Goal: Task Accomplishment & Management: Use online tool/utility

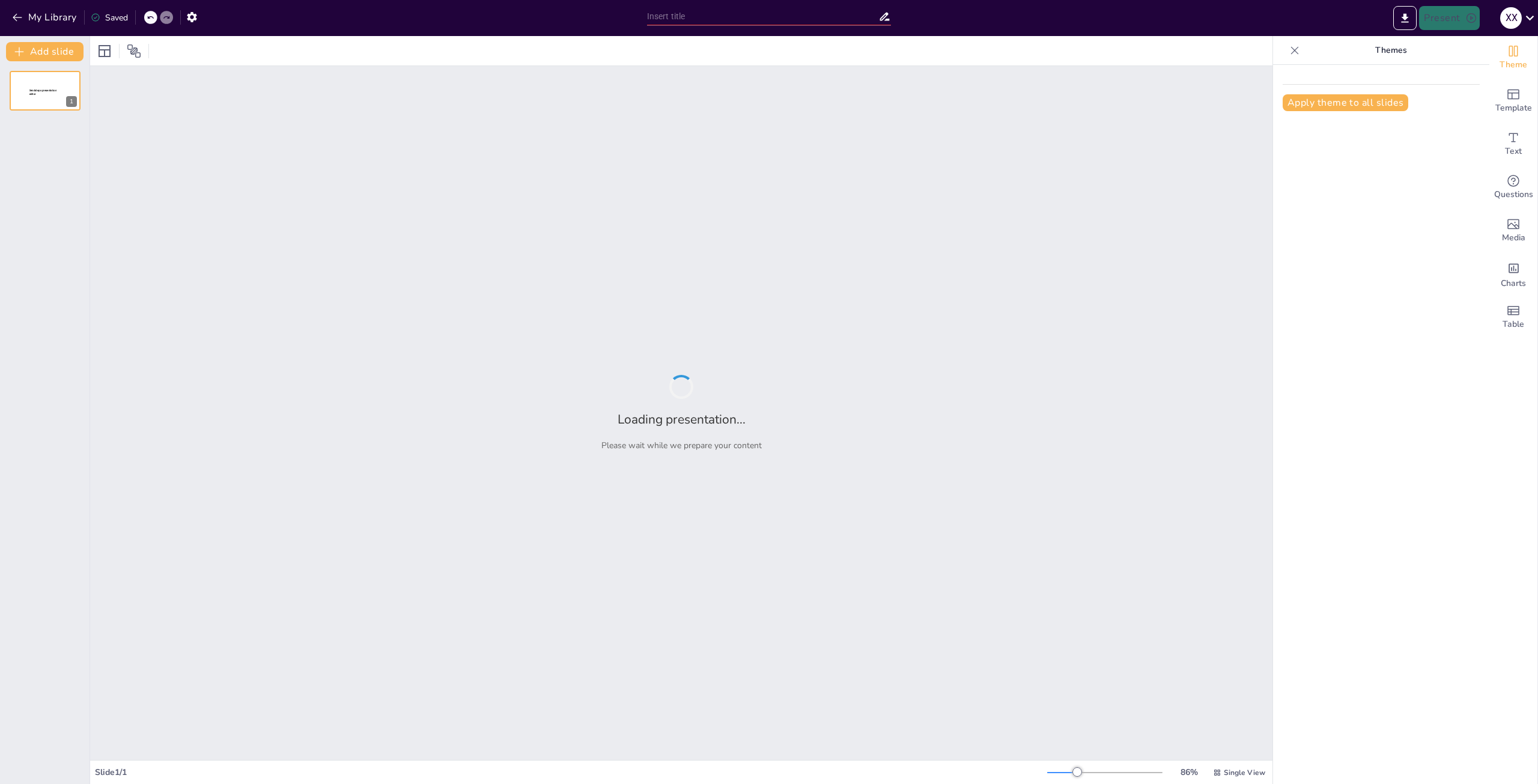
type input "Доставка на новому рівні: як ROZETKA піклується про клієнтів"
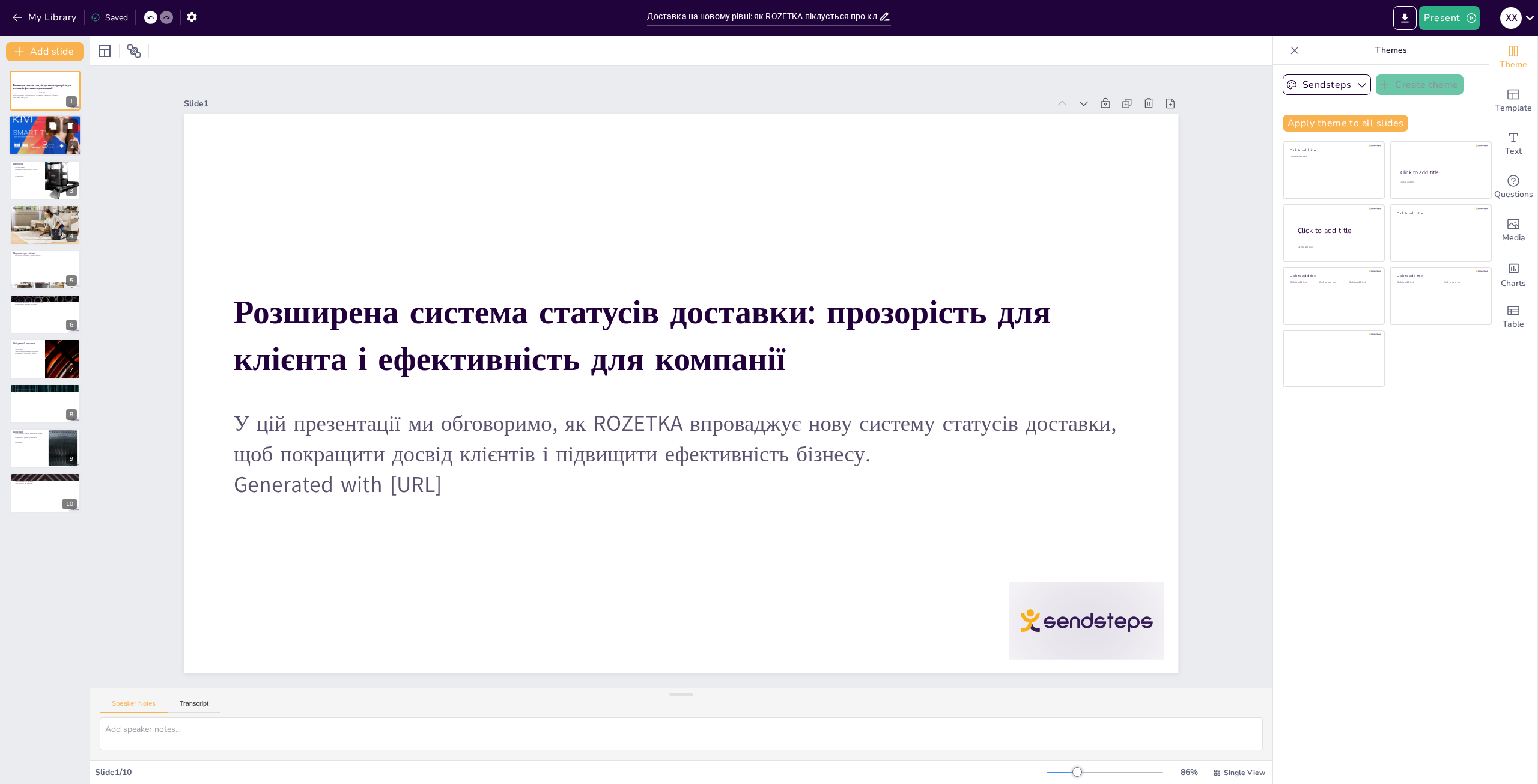
click at [44, 137] on div at bounding box center [45, 136] width 72 height 46
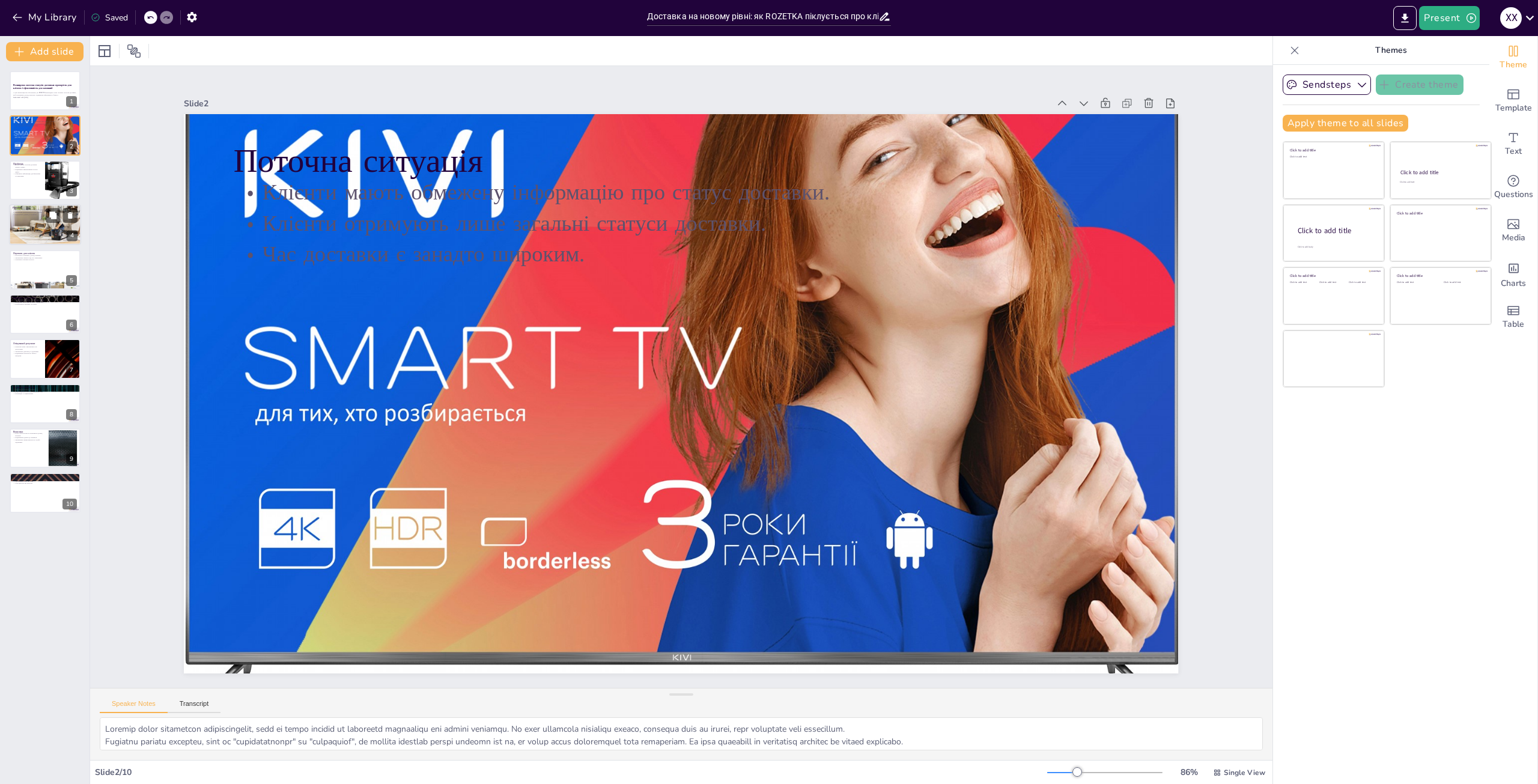
click at [64, 229] on div at bounding box center [45, 225] width 72 height 48
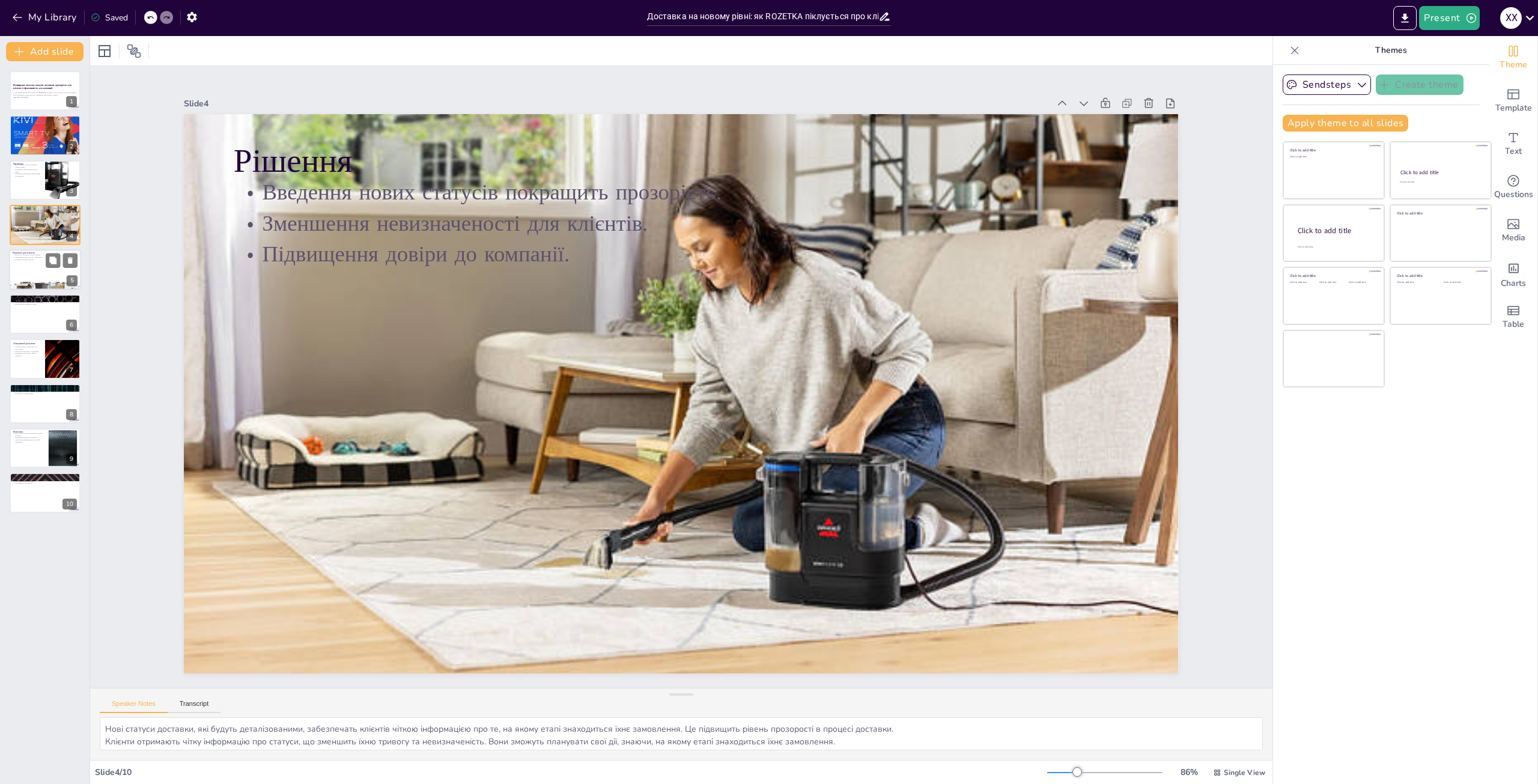
click at [42, 271] on div at bounding box center [45, 269] width 72 height 41
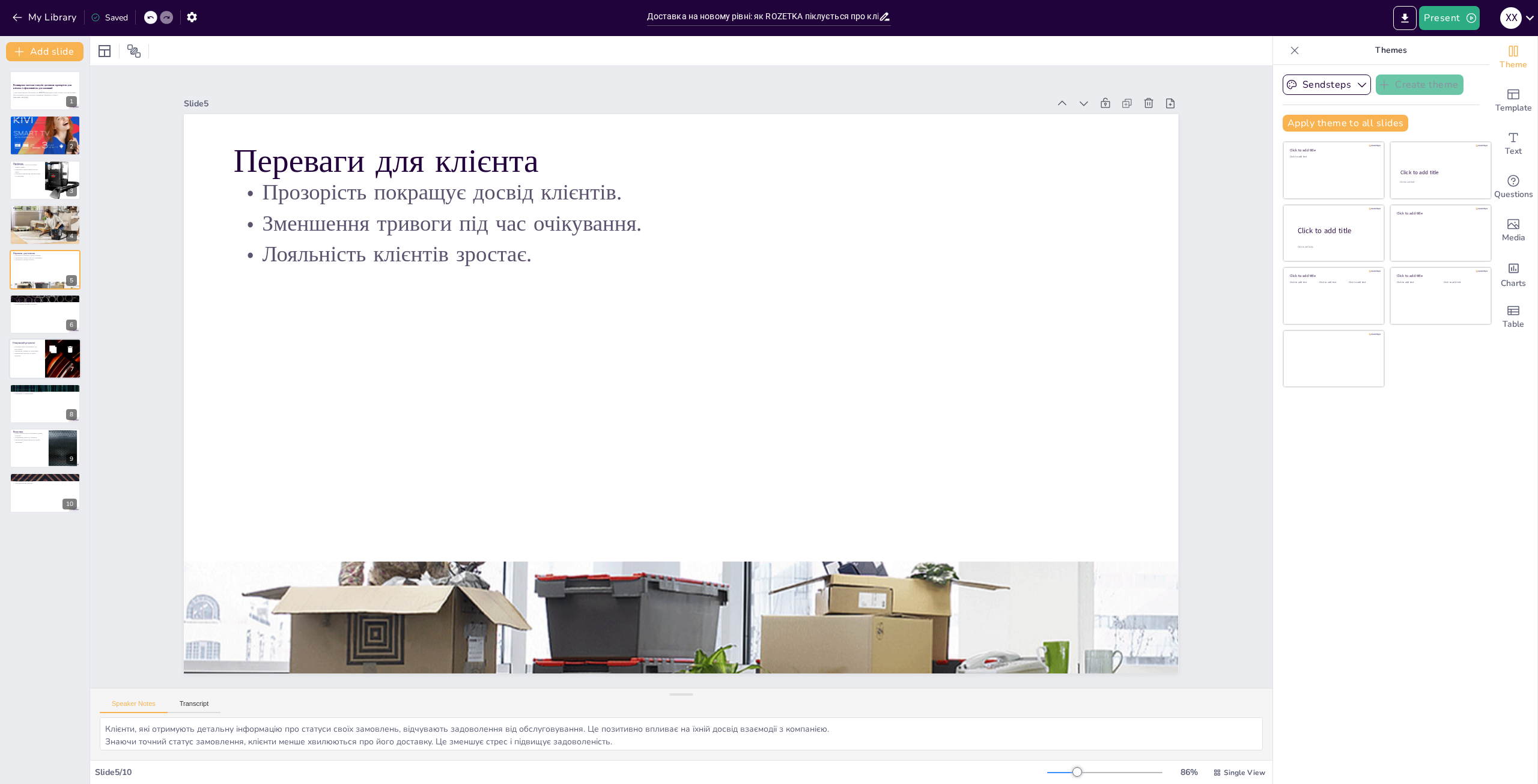
click at [42, 339] on div "Очікуваний результат Реальний шлях замовлення стає доступним. Зменшення дзвінкі…" at bounding box center [45, 359] width 72 height 41
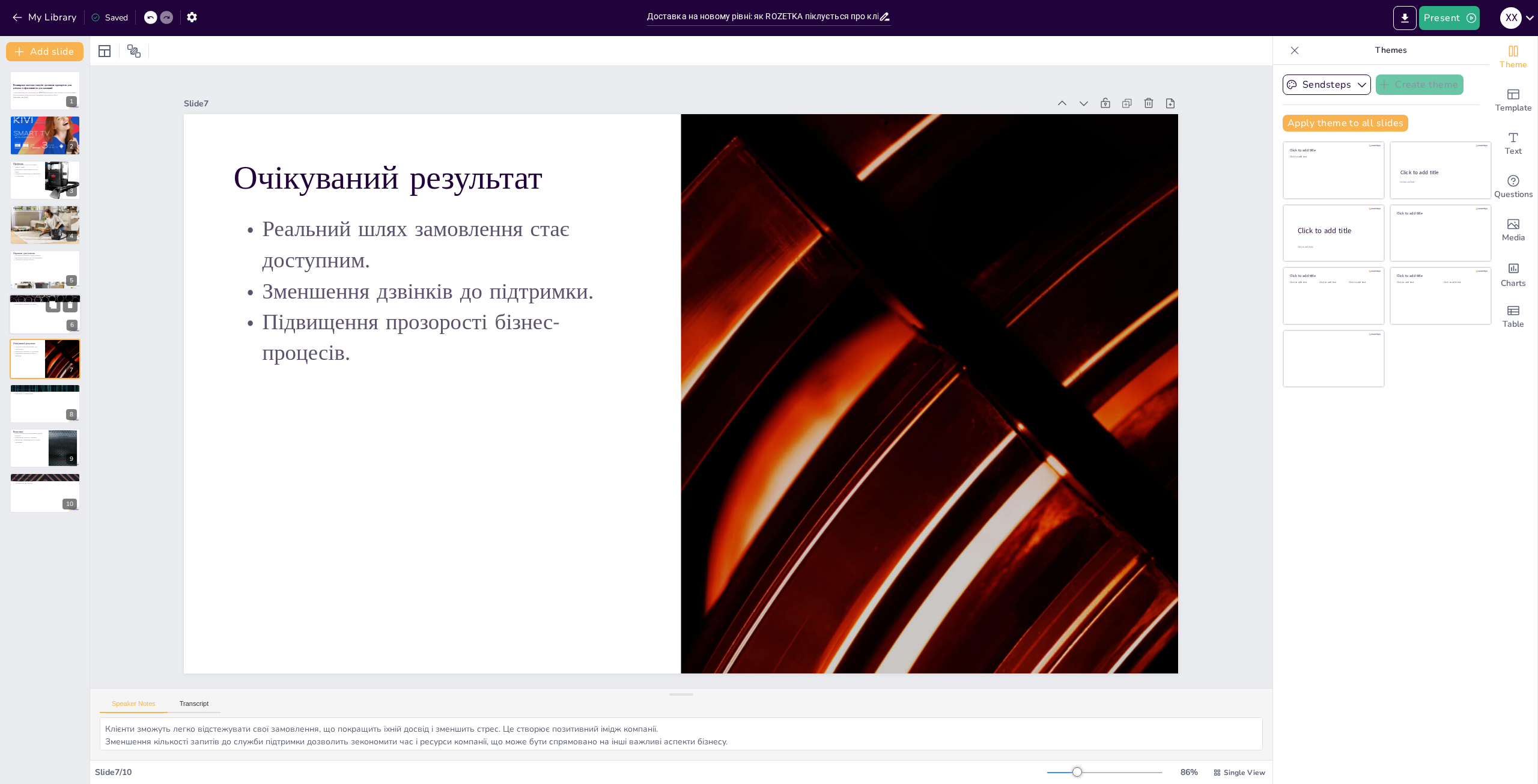
click at [41, 316] on div at bounding box center [45, 314] width 72 height 41
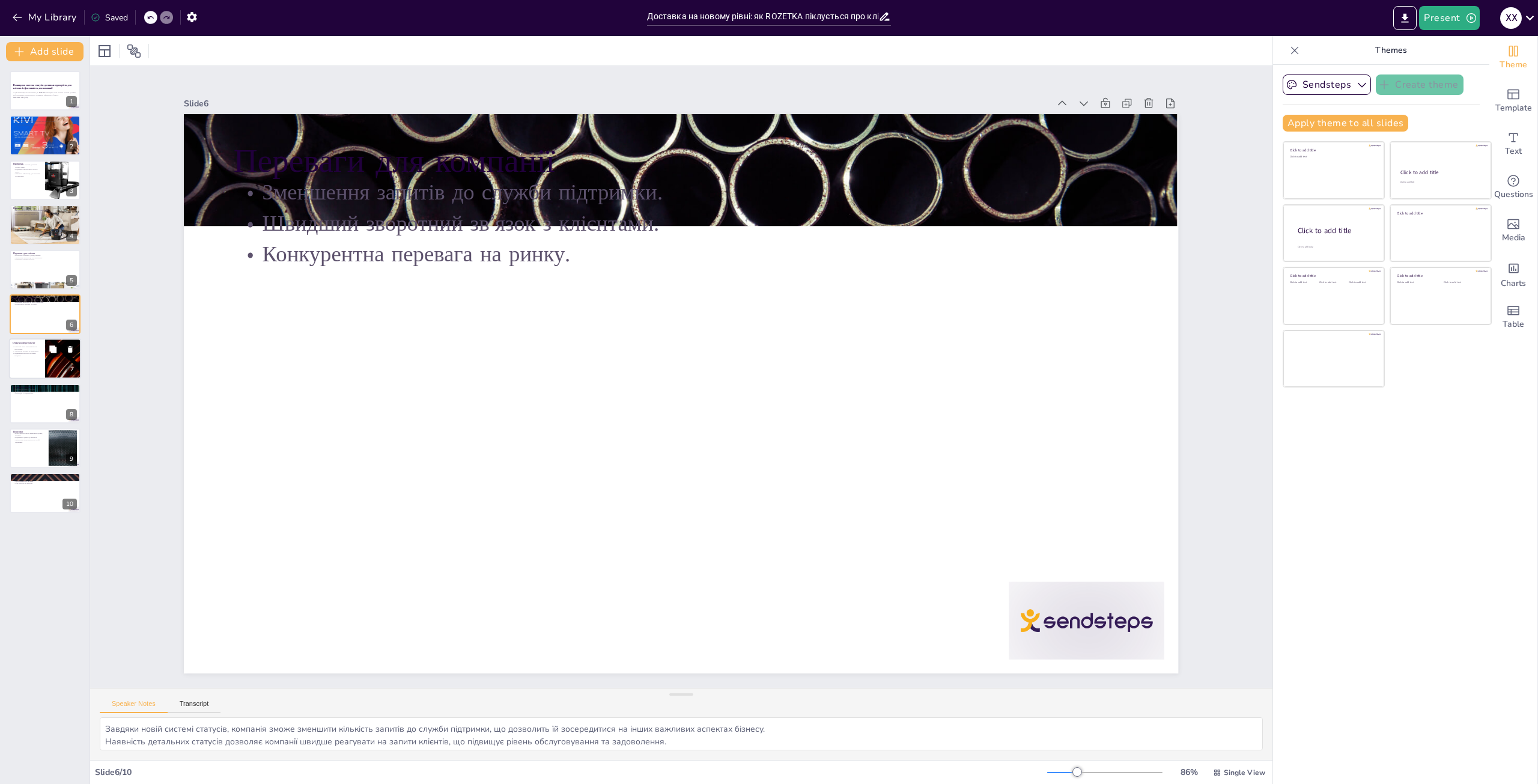
click at [35, 359] on div at bounding box center [45, 359] width 72 height 41
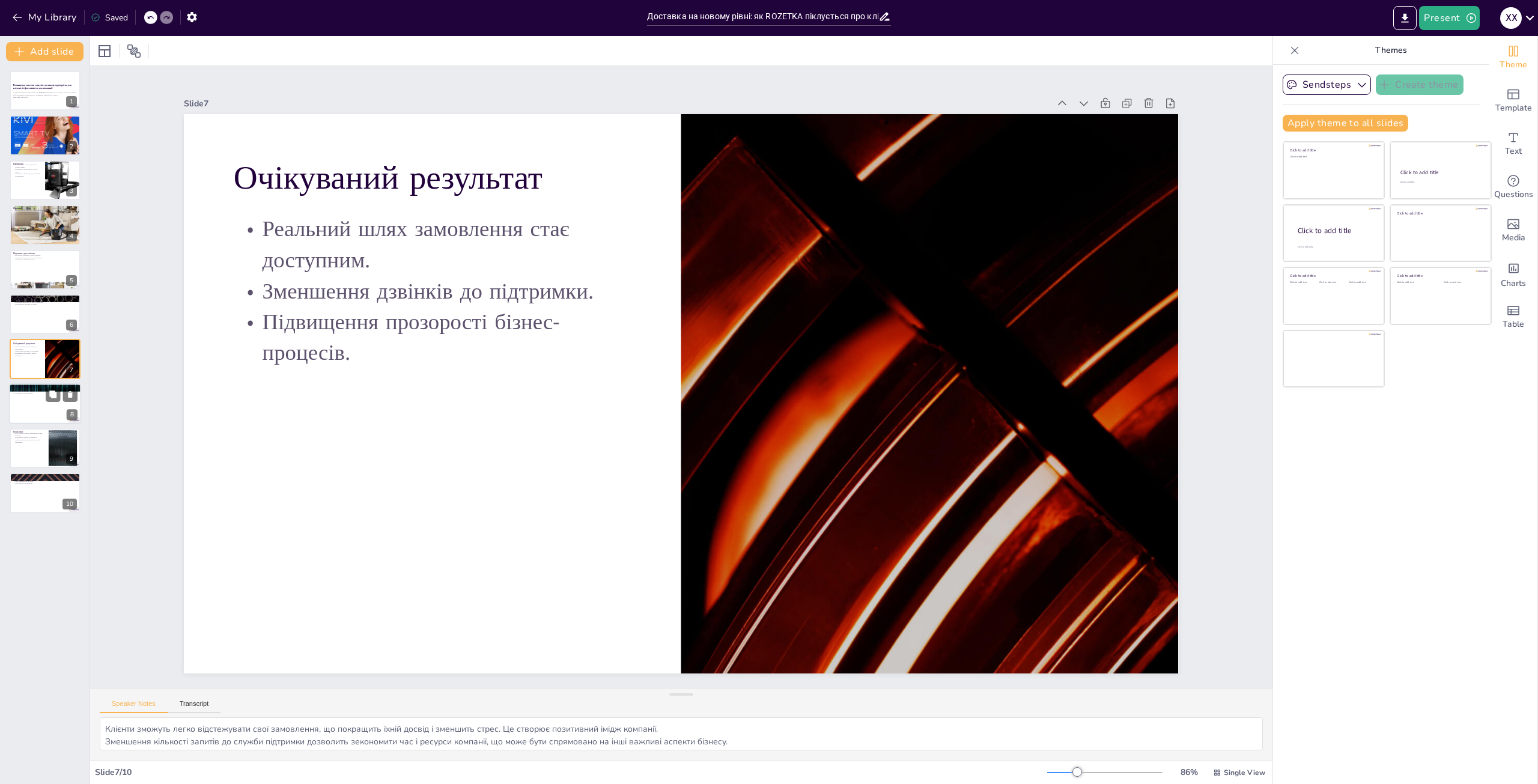
click at [30, 404] on div at bounding box center [45, 403] width 72 height 41
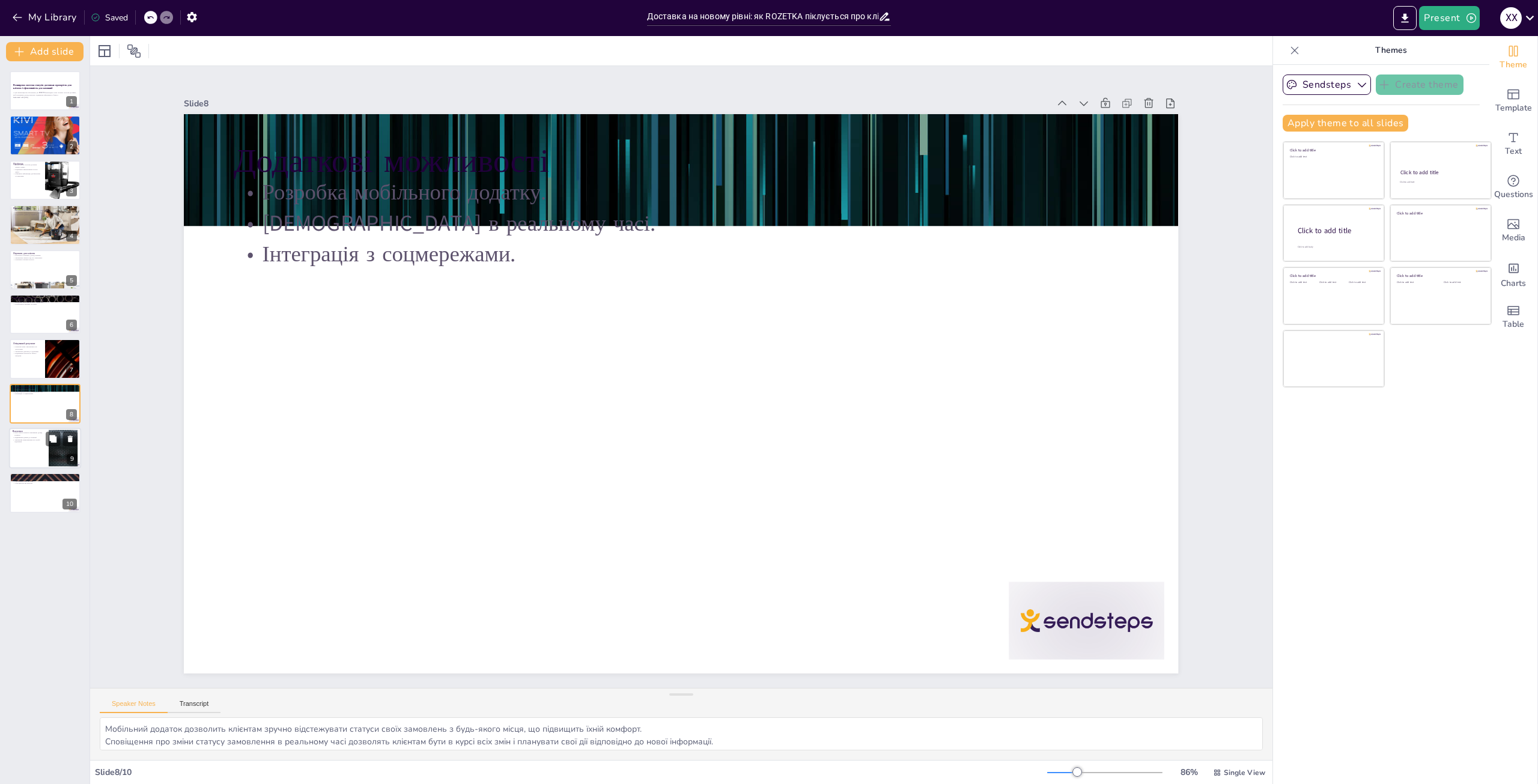
click at [14, 454] on div at bounding box center [45, 448] width 72 height 41
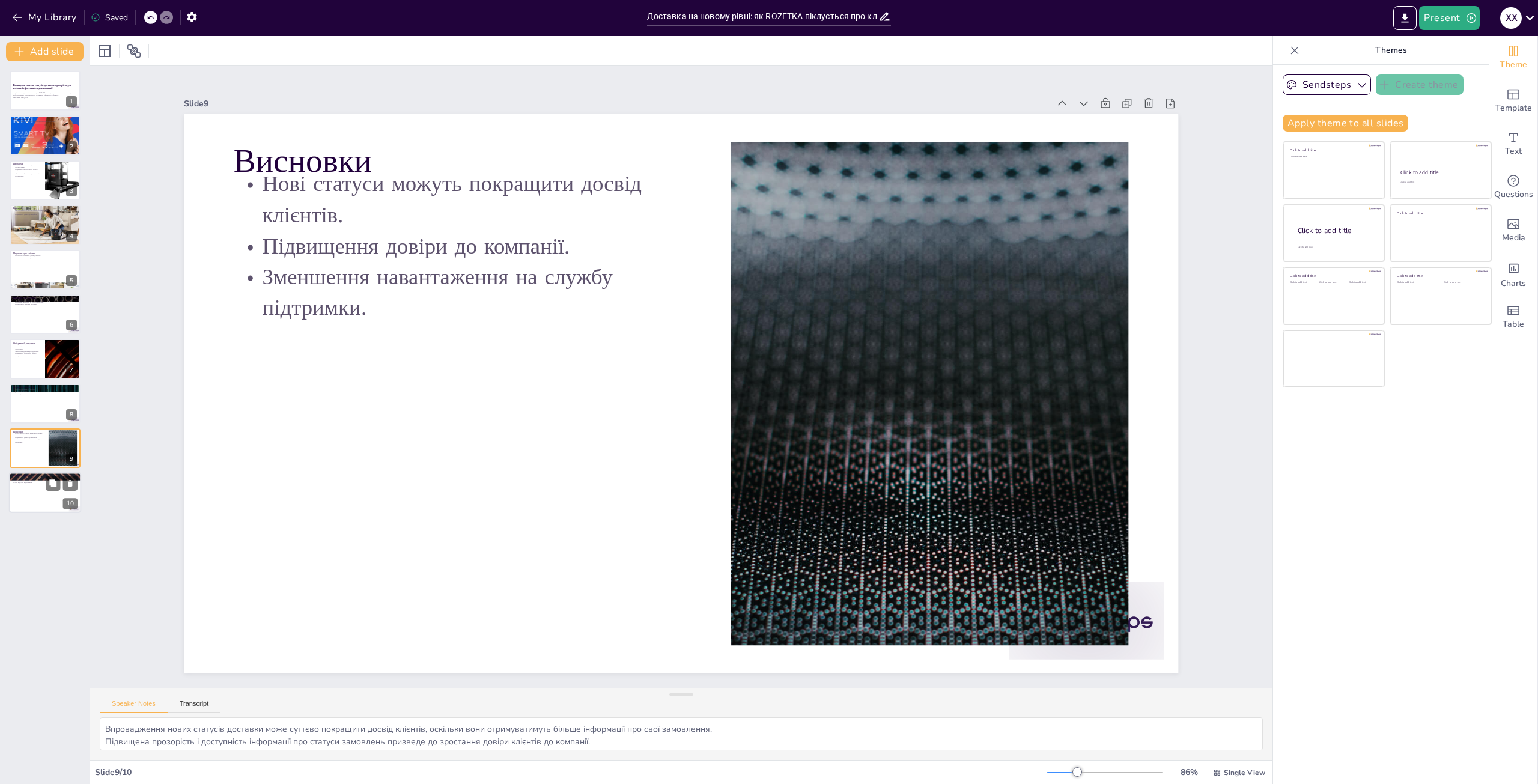
click at [40, 495] on div at bounding box center [45, 492] width 72 height 41
type textarea "Розробка детального плану впровадження є критично важливим етапом, який дозволи…"
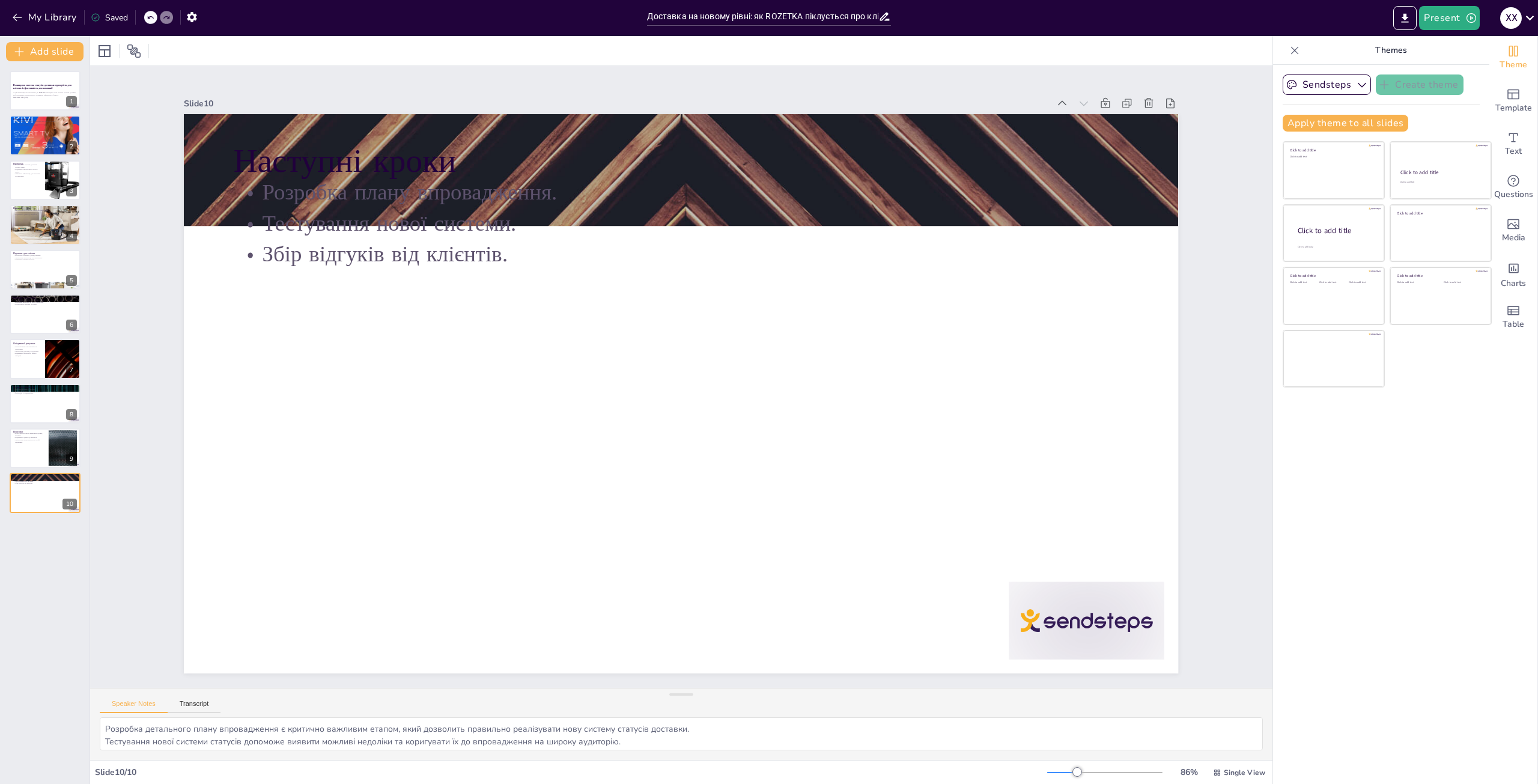
click at [149, 14] on icon at bounding box center [149, 17] width 7 height 7
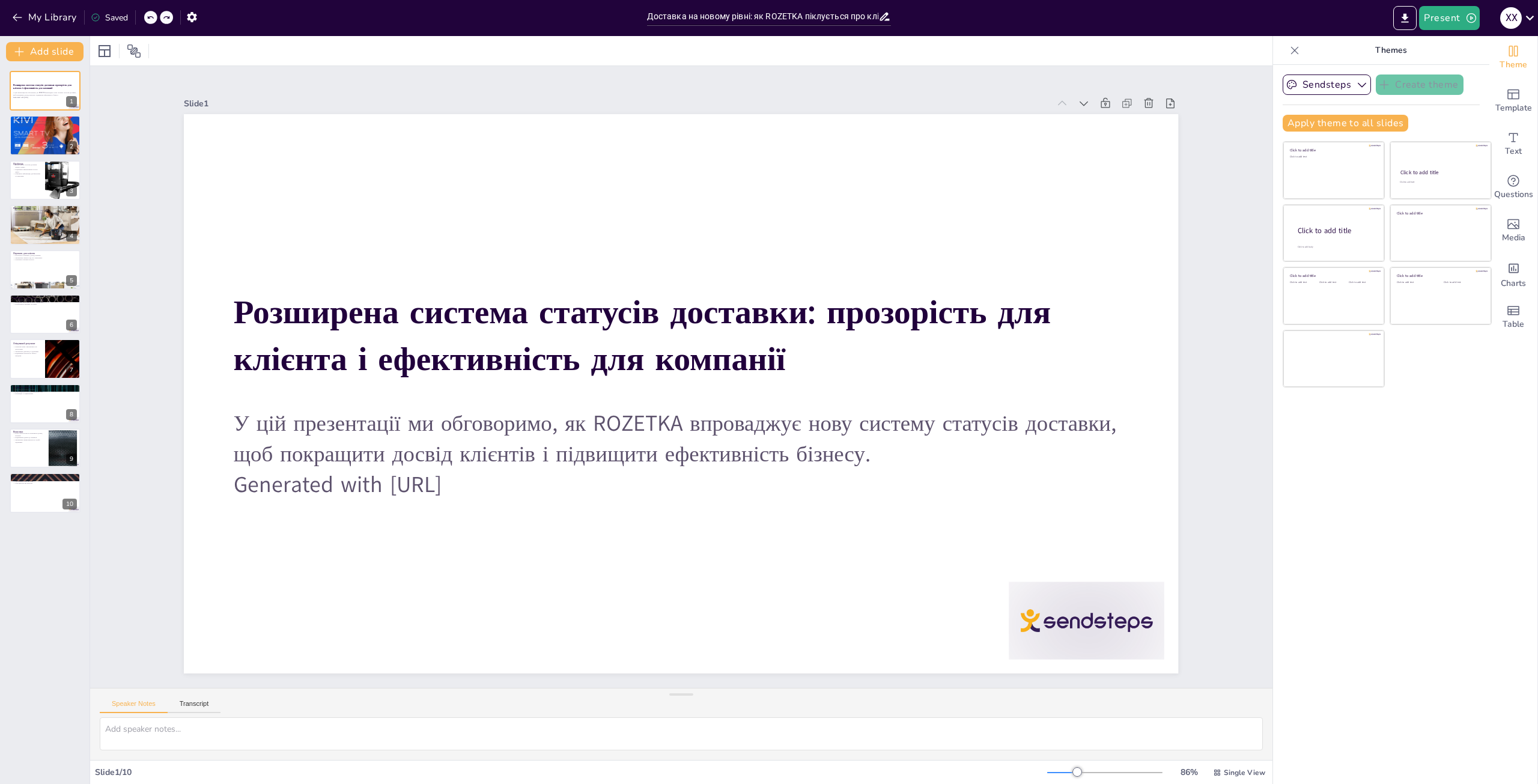
click at [149, 14] on icon at bounding box center [149, 17] width 7 height 7
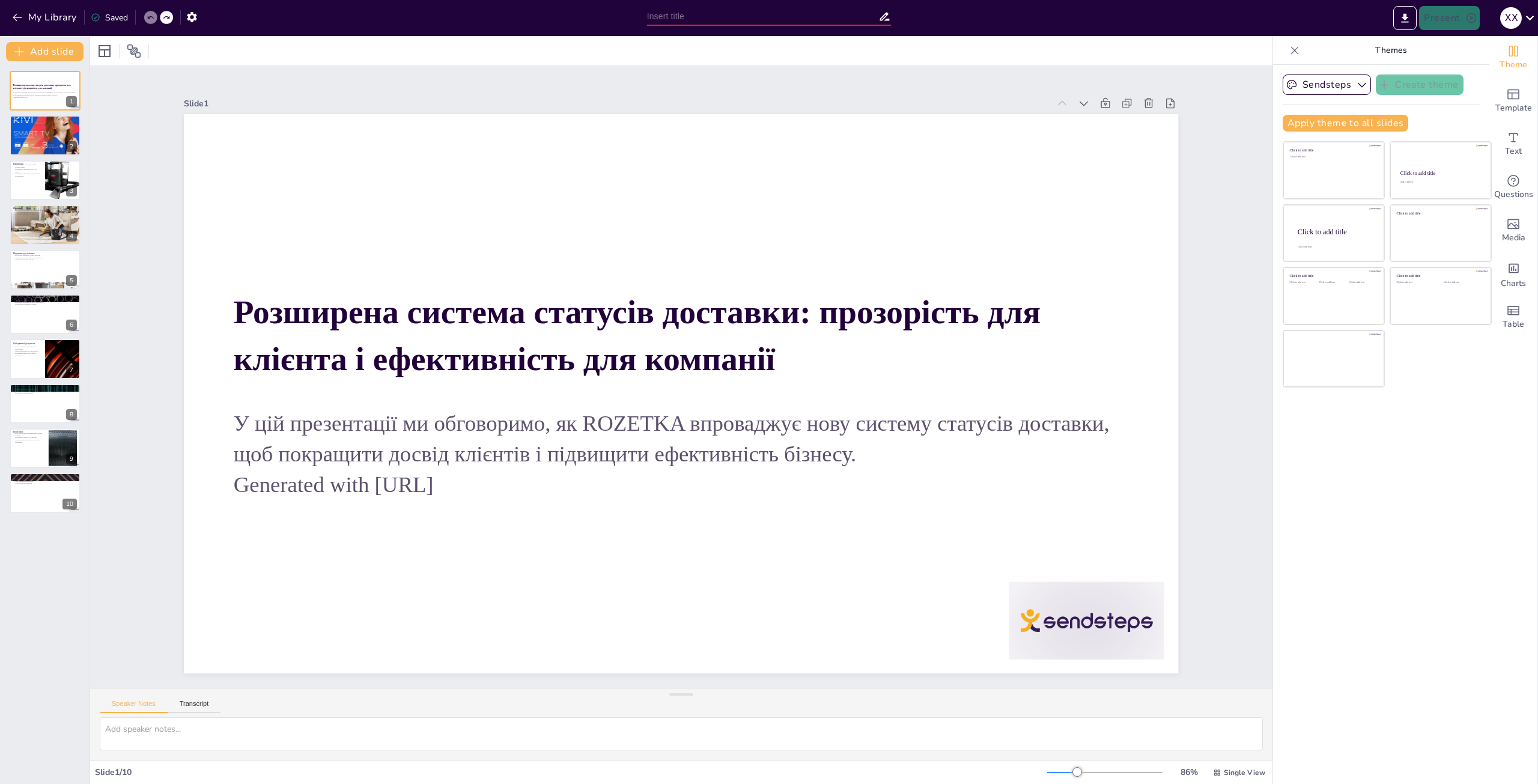
click at [149, 14] on icon at bounding box center [149, 17] width 7 height 7
click at [171, 21] on div at bounding box center [166, 18] width 14 height 14
type input "Доставка на новому рівні: як ROZETKA піклується про клієнтів"
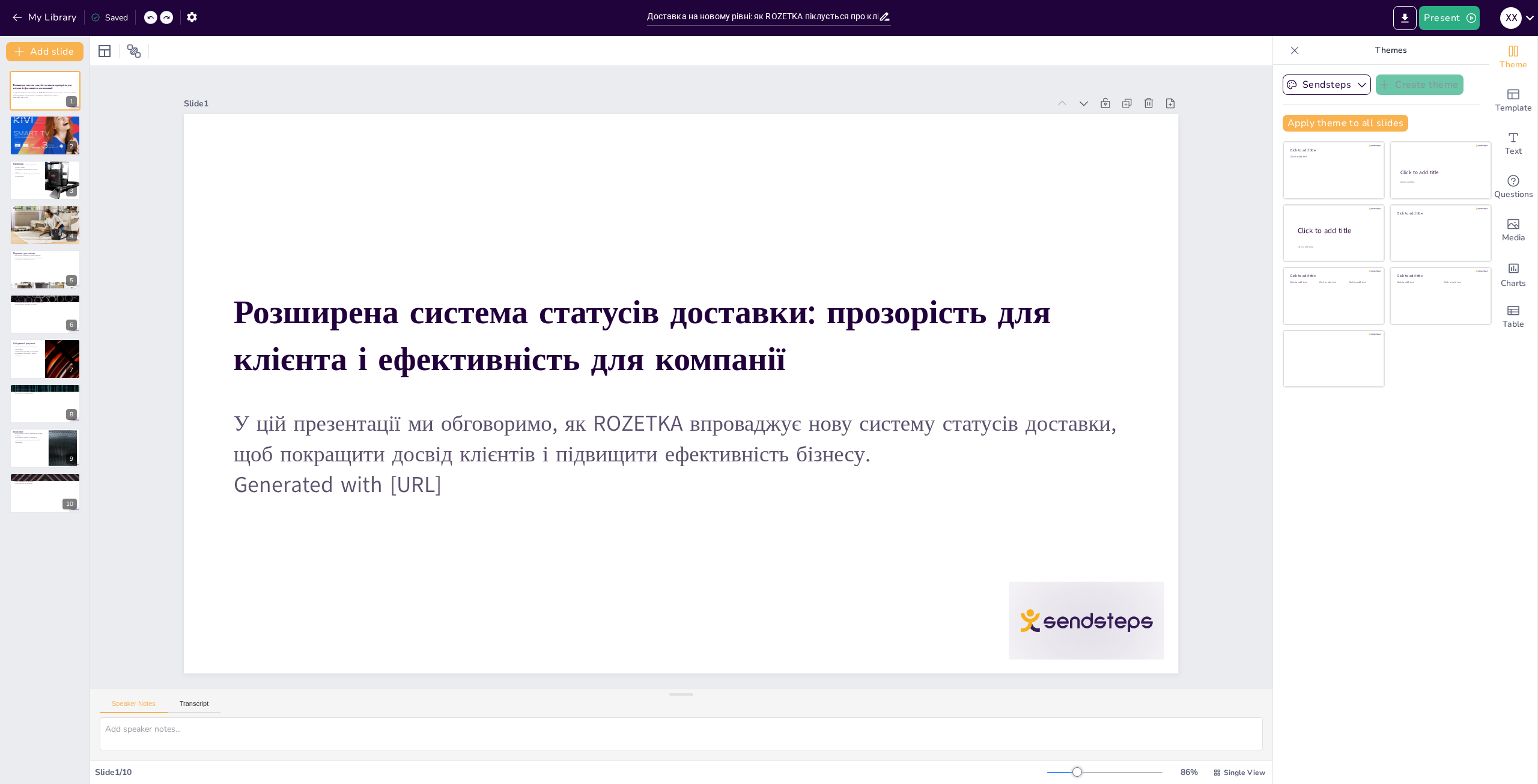
click at [146, 28] on div "My Library Saved" at bounding box center [321, 17] width 641 height 34
click at [151, 20] on icon at bounding box center [149, 17] width 7 height 7
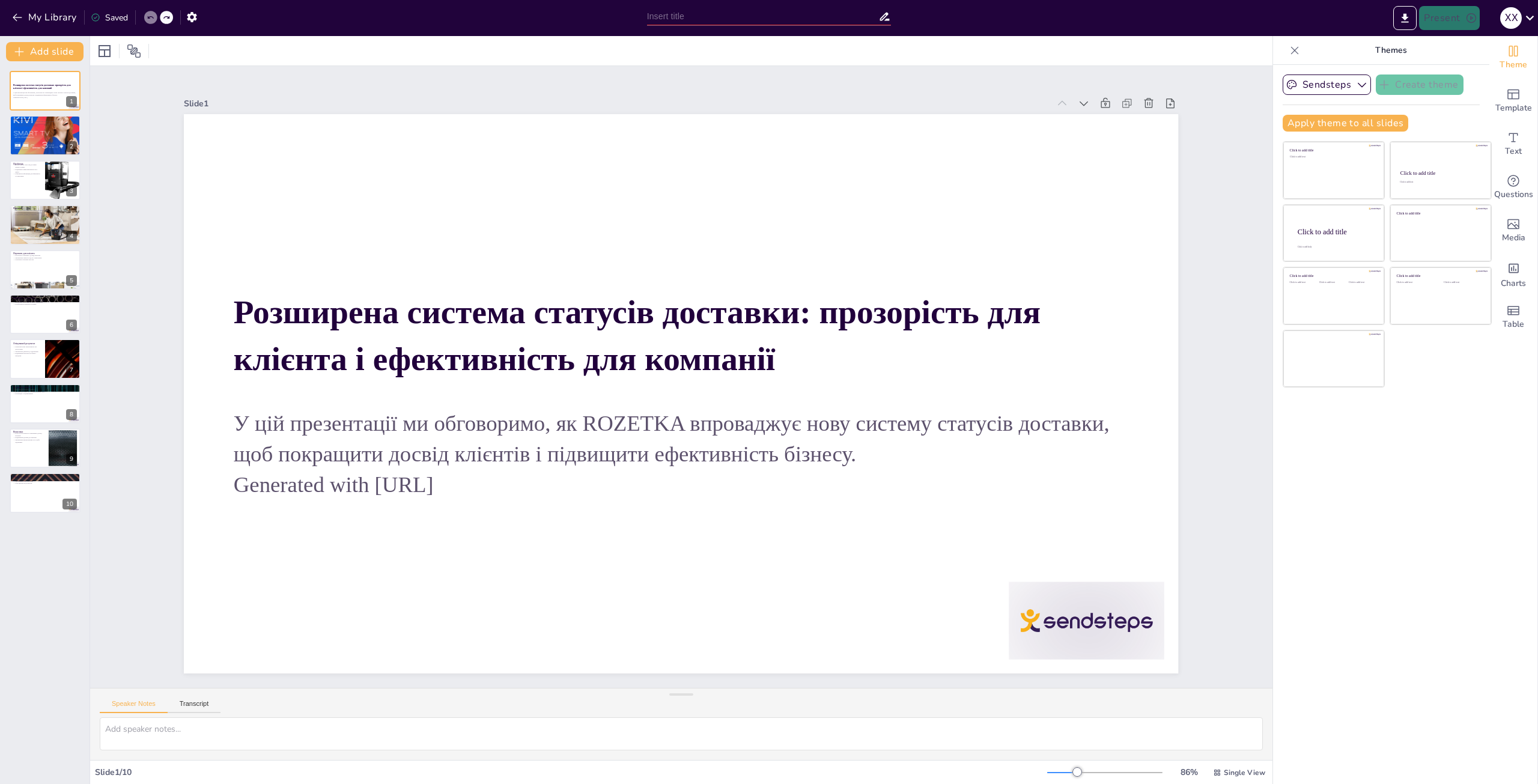
click at [7, 19] on div "My Library Saved" at bounding box center [102, 17] width 203 height 22
click at [16, 16] on icon "button" at bounding box center [17, 17] width 12 height 12
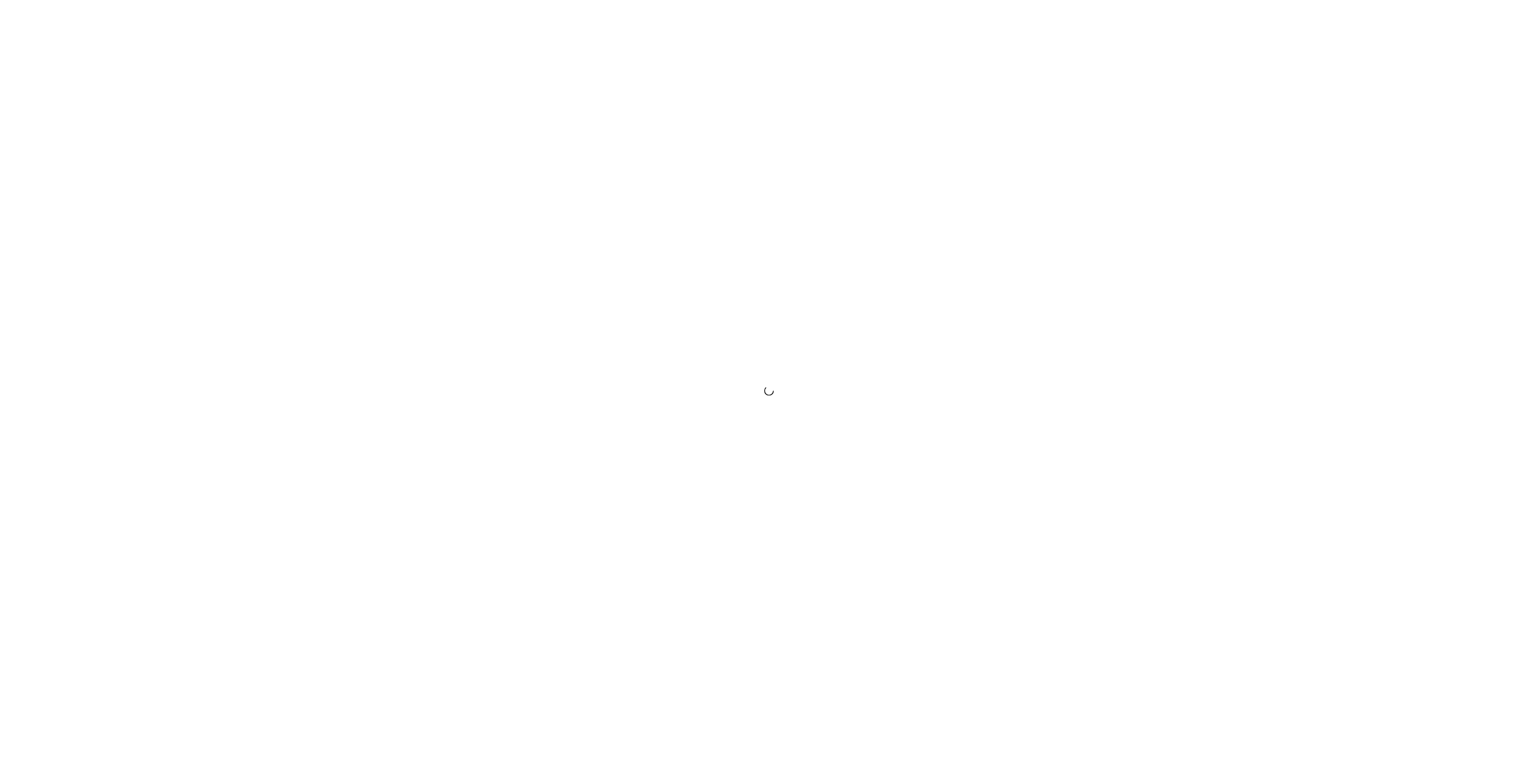
drag, startPoint x: 0, startPoint y: 0, endPoint x: 1299, endPoint y: 296, distance: 1332.3
click at [1299, 296] on div at bounding box center [769, 392] width 1538 height 784
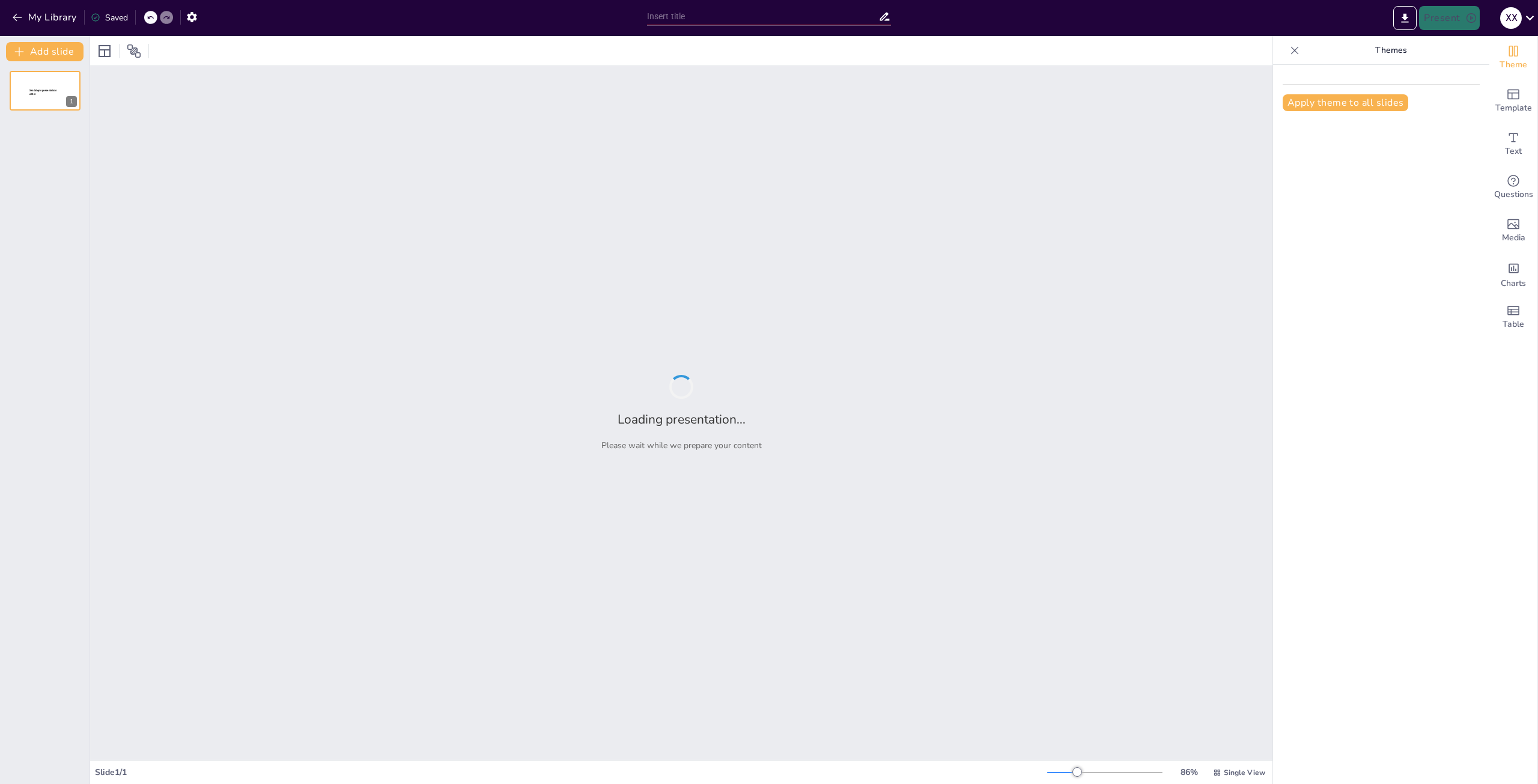
type input "Доставка на новому рівні: як ROZETKA піклується про клієнтів"
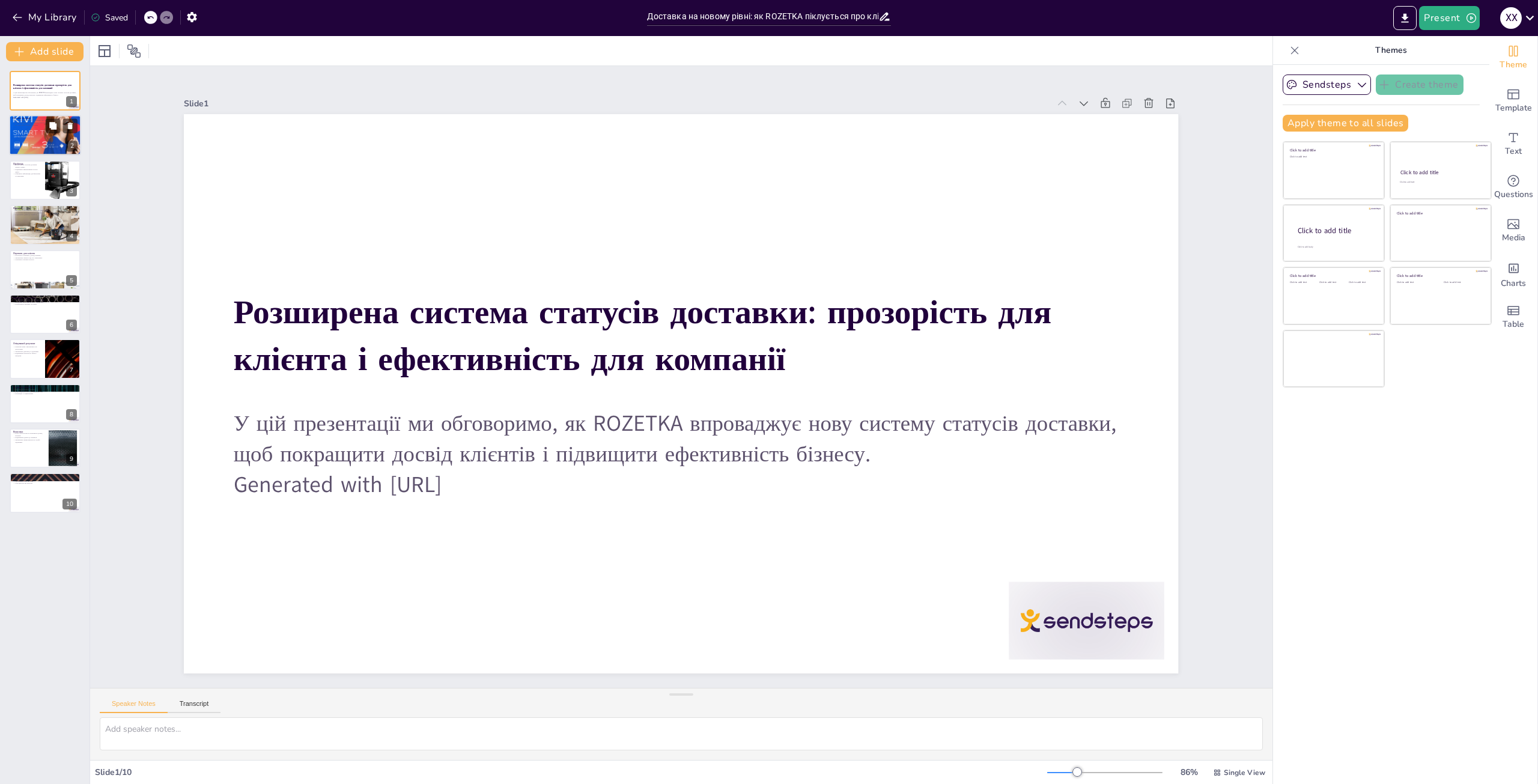
click at [35, 129] on div at bounding box center [45, 136] width 72 height 46
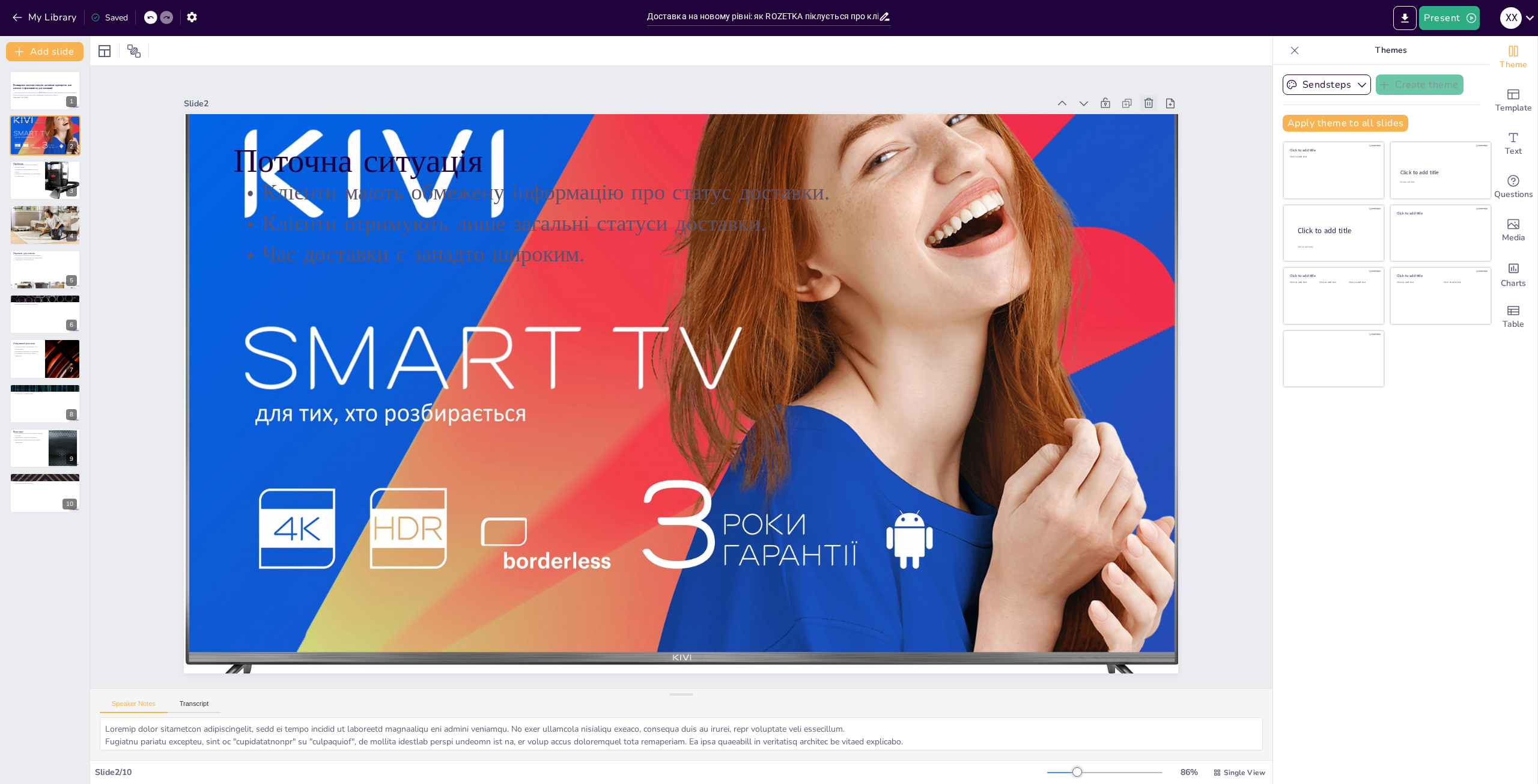
click at [149, 319] on icon at bounding box center [142, 325] width 14 height 14
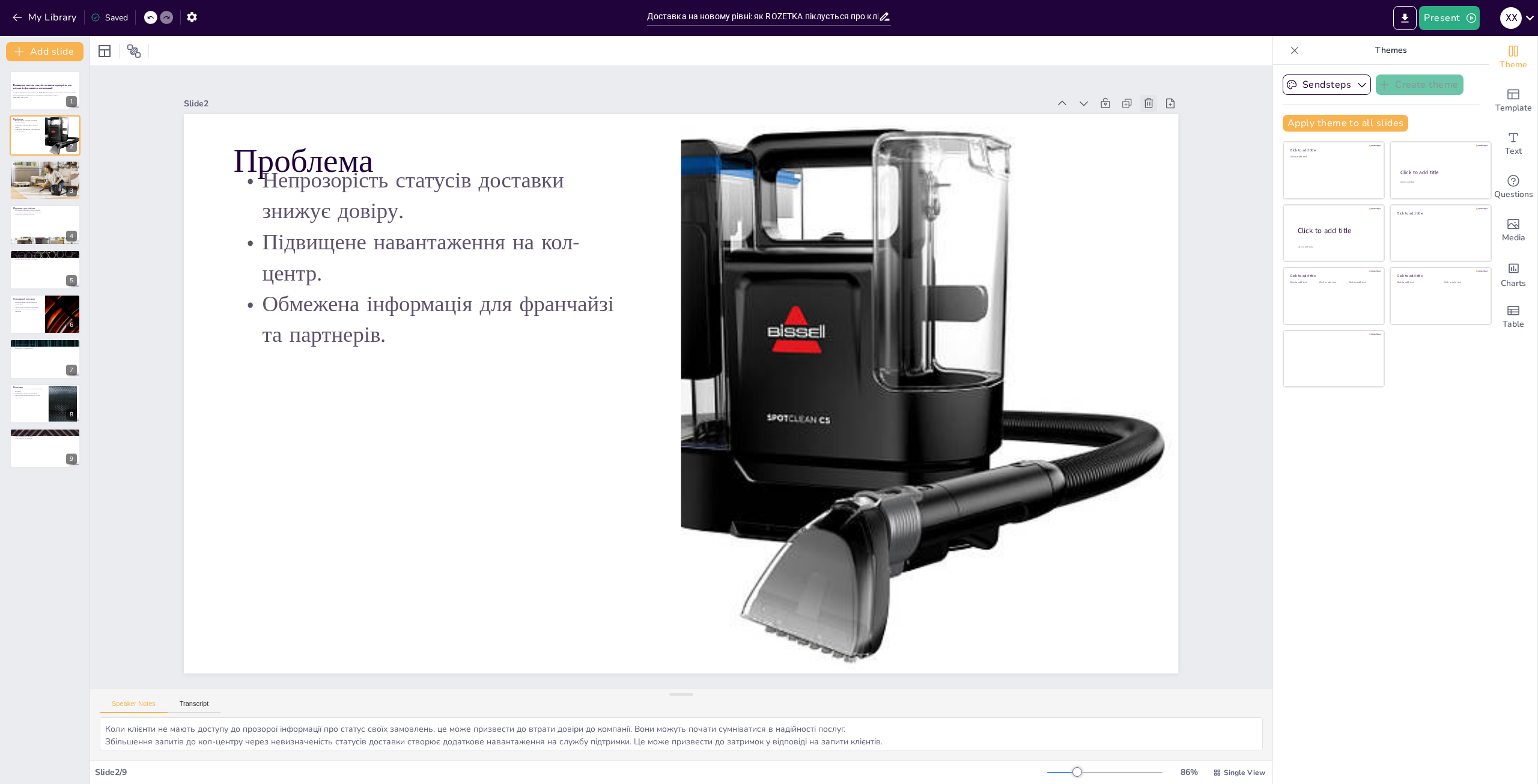
click at [329, 774] on icon at bounding box center [321, 782] width 15 height 15
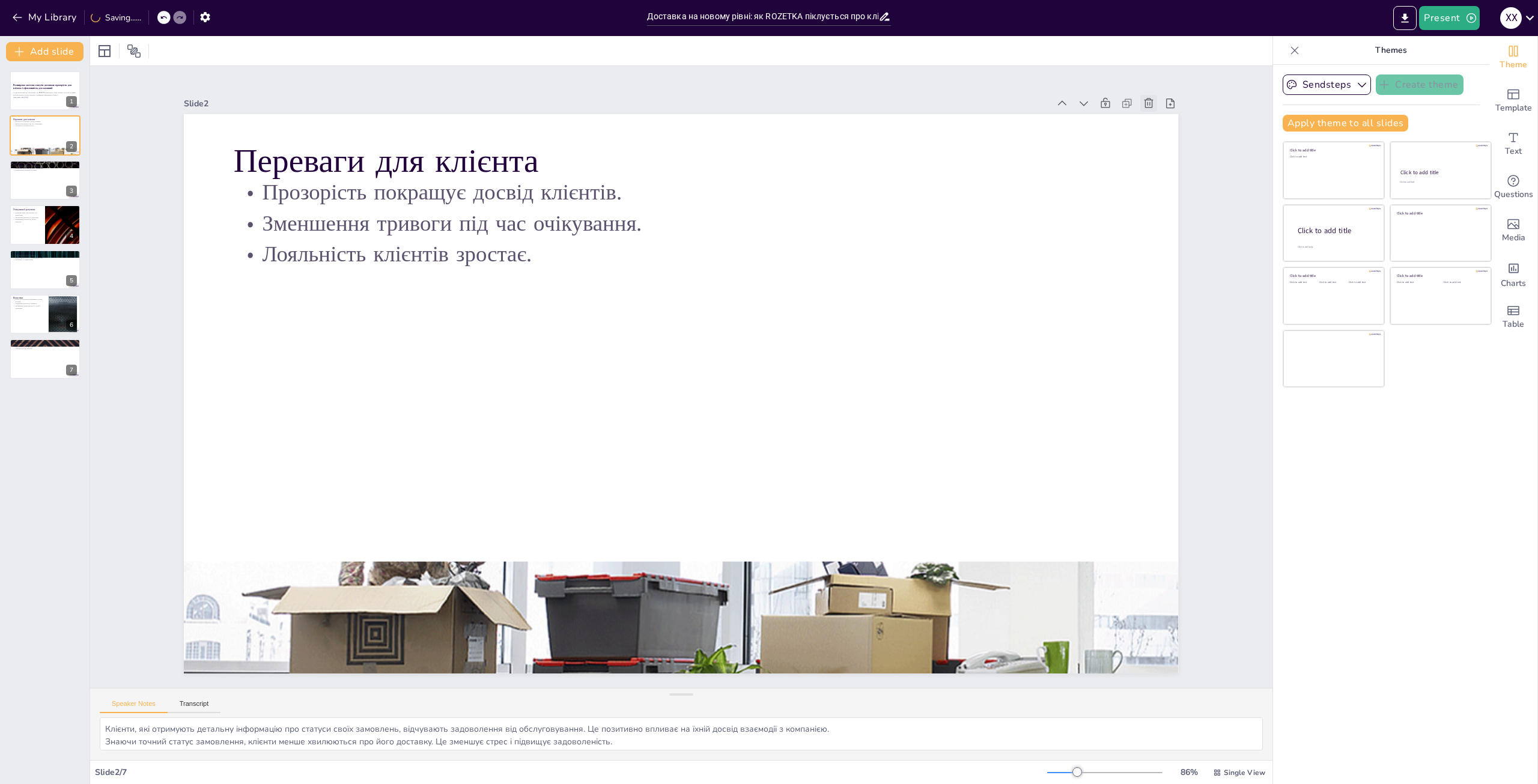
click at [193, 151] on icon at bounding box center [185, 159] width 17 height 17
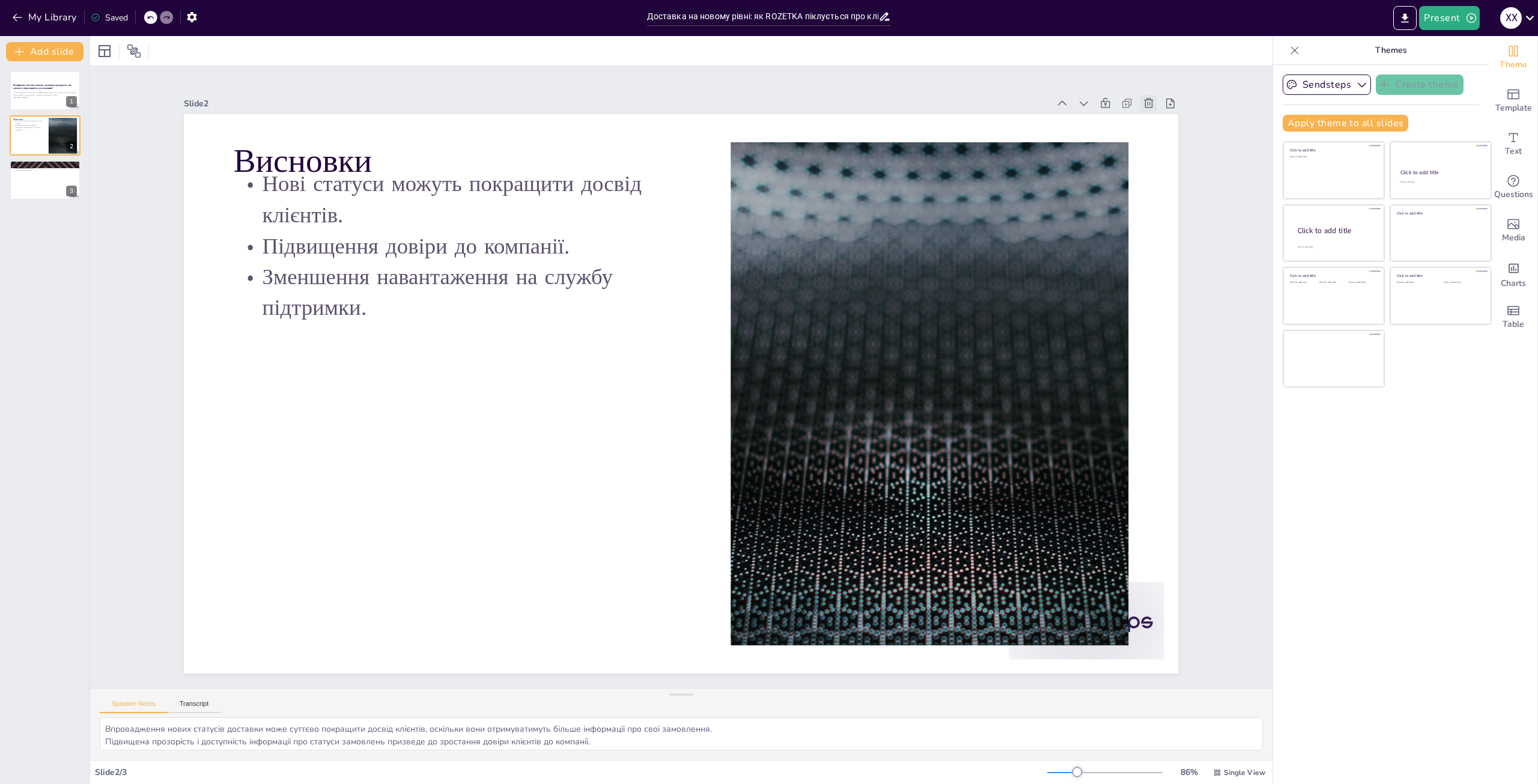
click at [1168, 147] on icon at bounding box center [1174, 153] width 14 height 14
type textarea "Розробка детального плану впровадження є критично важливим етапом, який дозволи…"
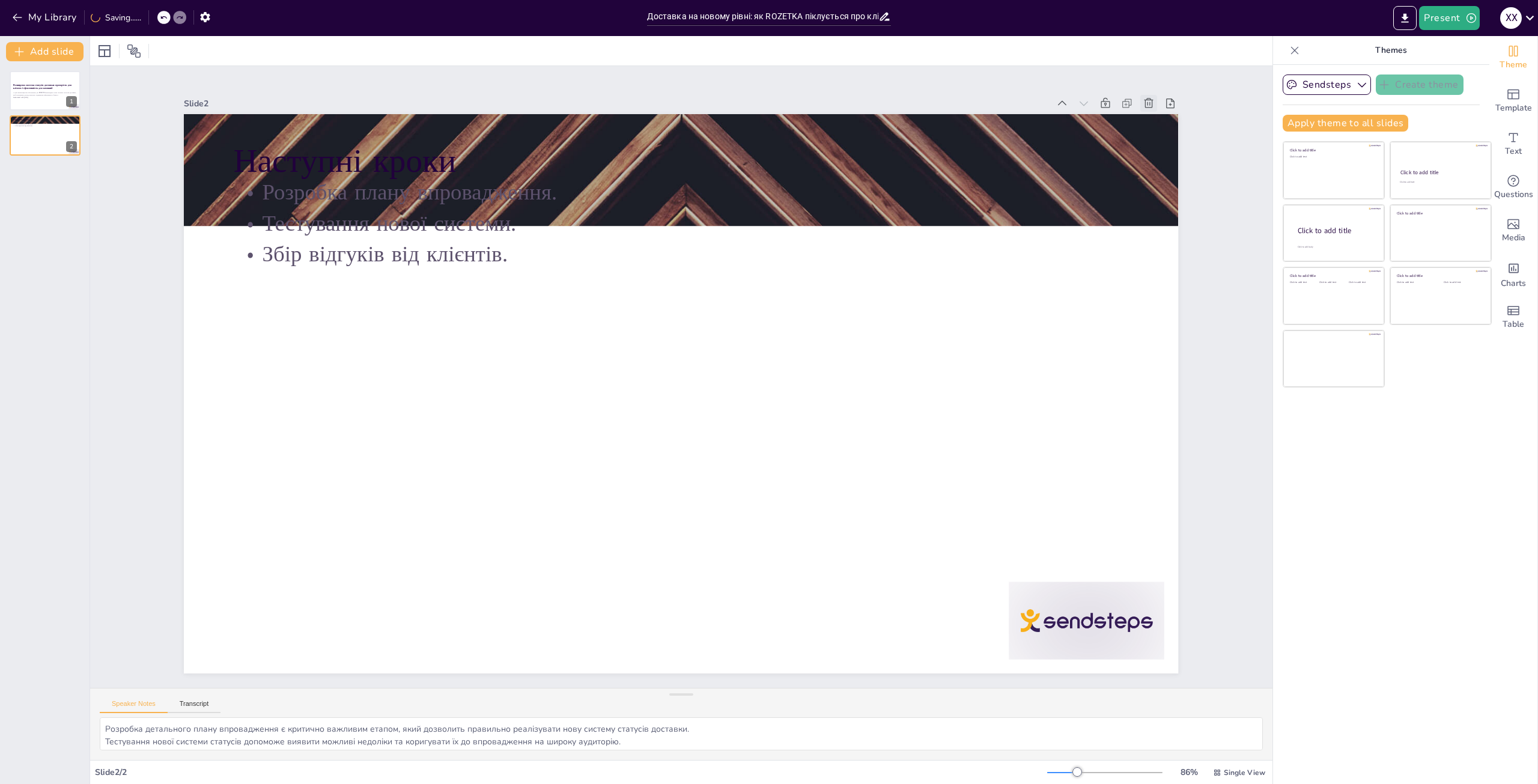
click at [1054, 770] on icon at bounding box center [1046, 777] width 14 height 14
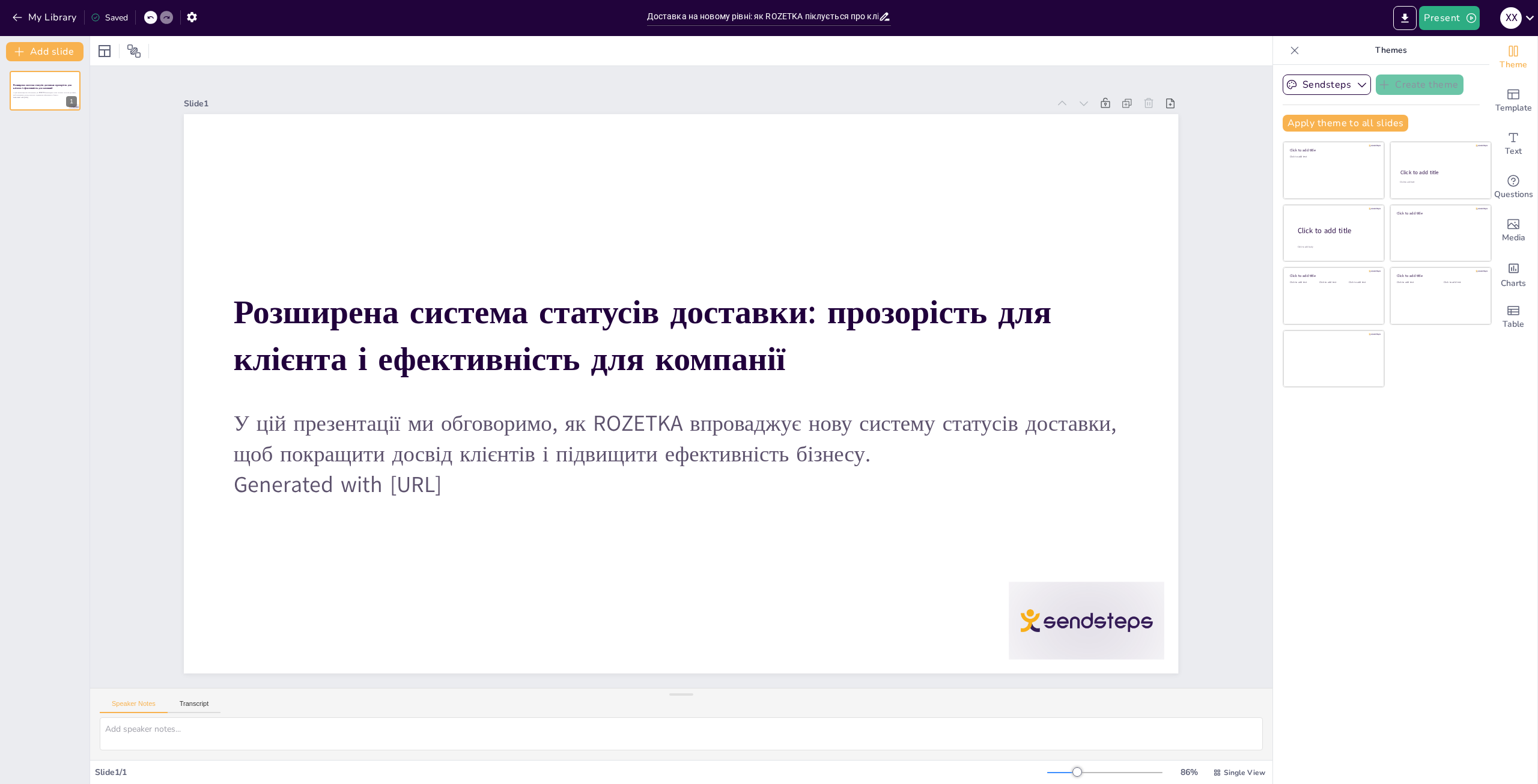
click at [1508, 17] on div "X X" at bounding box center [1511, 18] width 22 height 22
click at [1457, 86] on button "My profile" at bounding box center [1468, 86] width 110 height 19
